Goal: Task Accomplishment & Management: Use online tool/utility

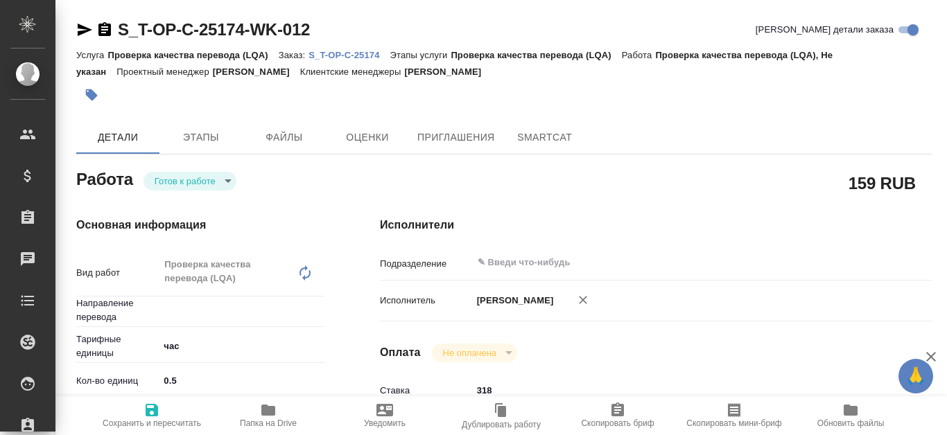
type textarea "x"
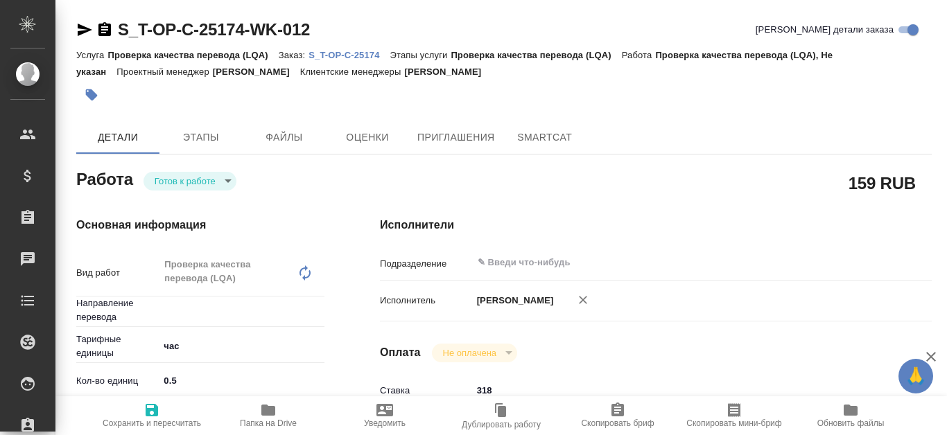
type textarea "x"
type input "Не указан"
type textarea "x"
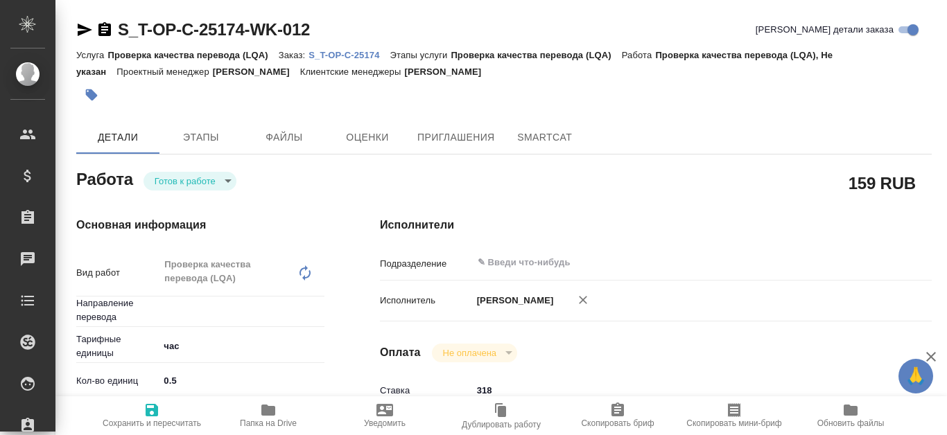
type textarea "x"
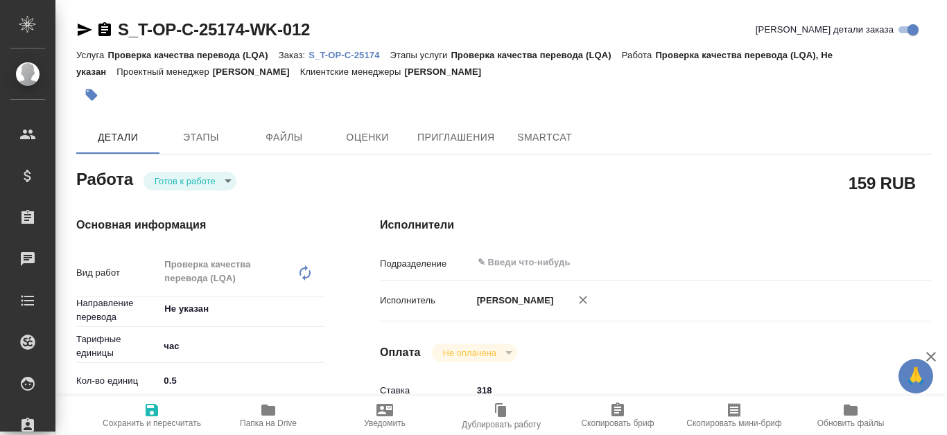
type textarea "x"
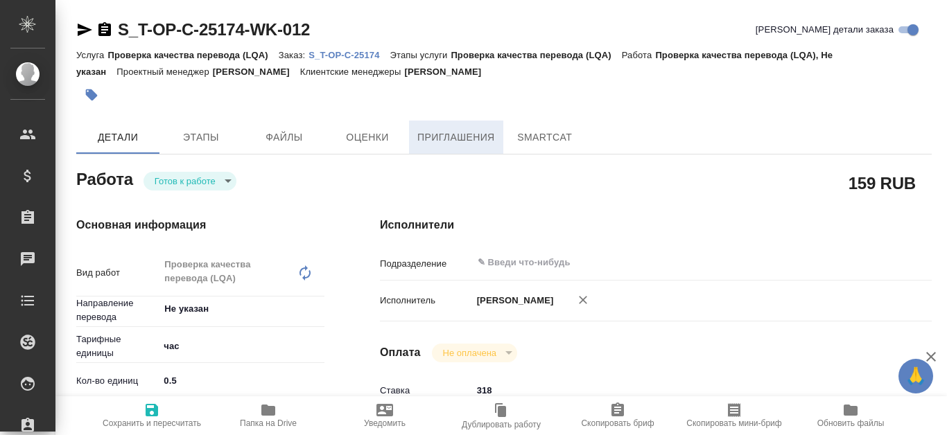
type textarea "x"
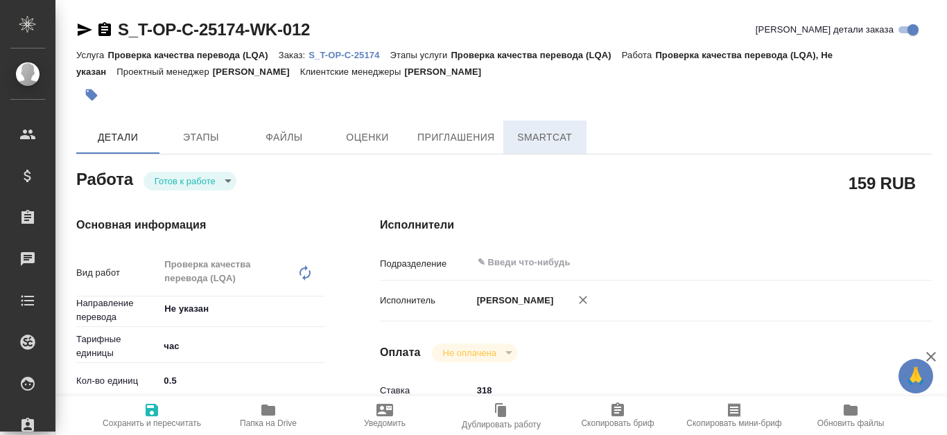
click at [529, 139] on span "SmartCat" at bounding box center [544, 137] width 67 height 17
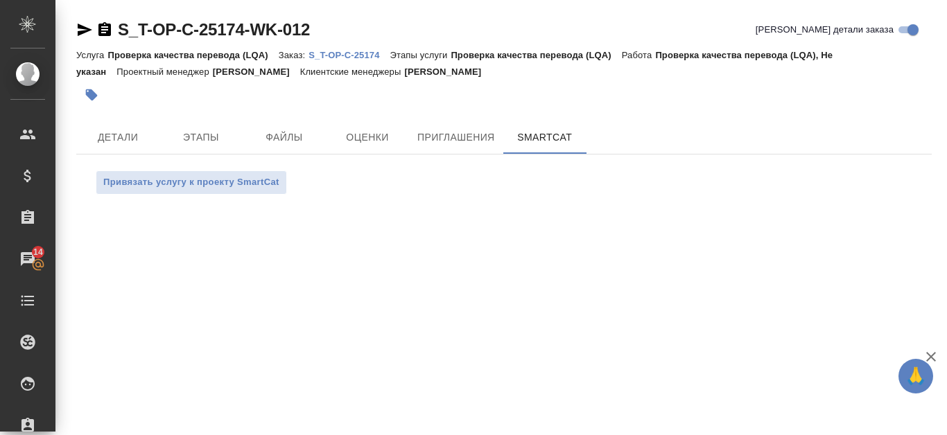
click at [352, 54] on p "S_T-OP-C-25174" at bounding box center [348, 55] width 81 height 10
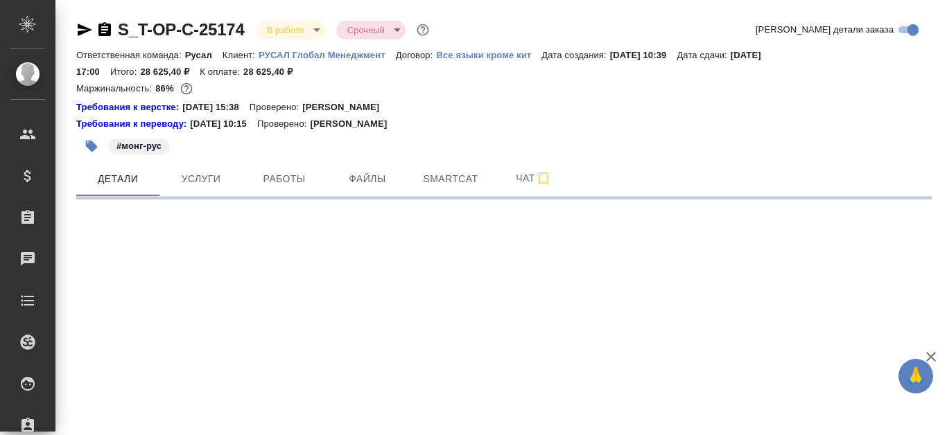
select select "RU"
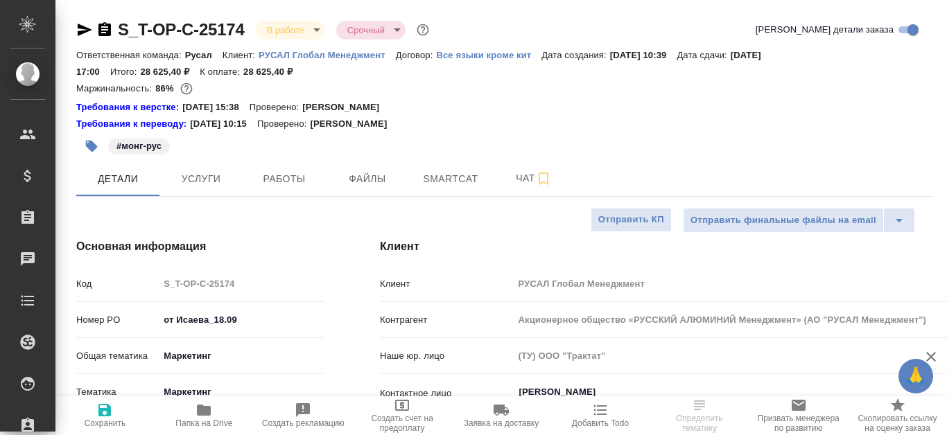
type textarea "x"
click at [432, 186] on span "Smartcat" at bounding box center [450, 178] width 67 height 17
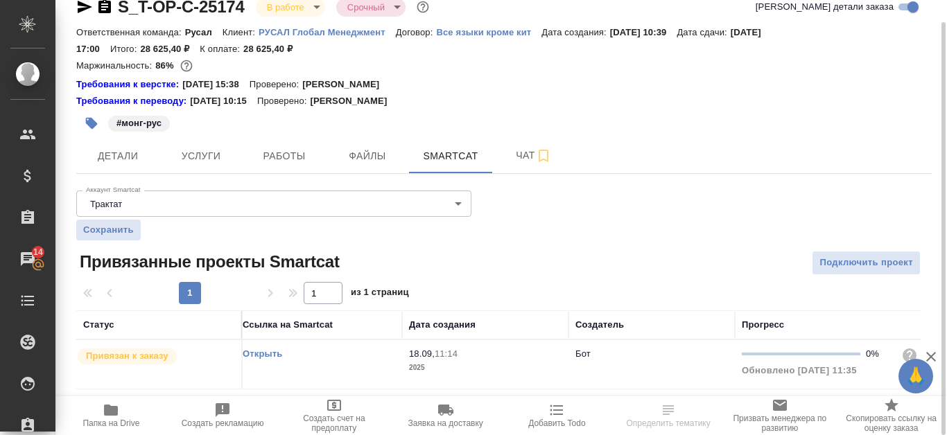
scroll to position [0, 191]
